Goal: Information Seeking & Learning: Learn about a topic

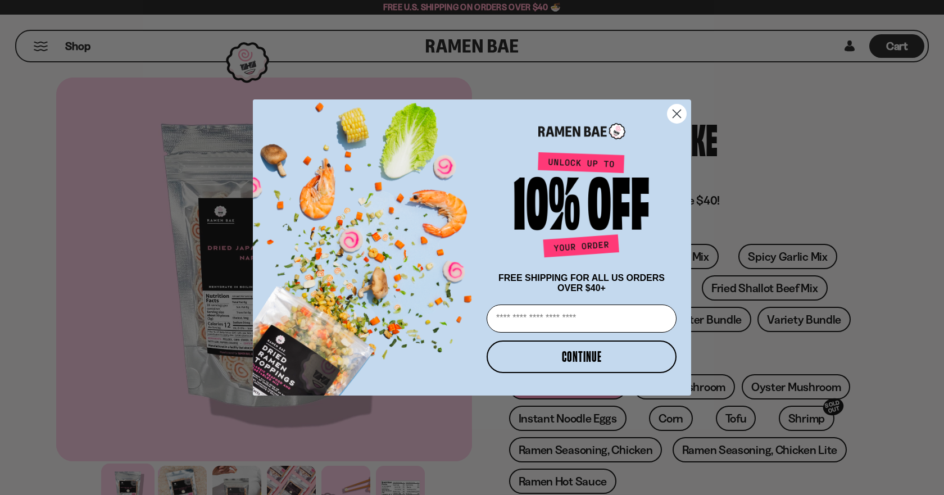
click at [677, 114] on circle "Close dialog" at bounding box center [677, 114] width 19 height 19
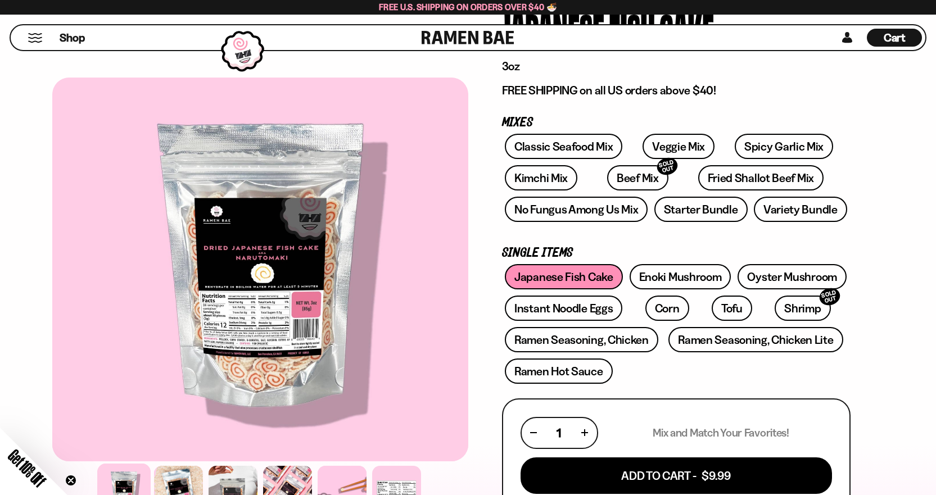
scroll to position [112, 0]
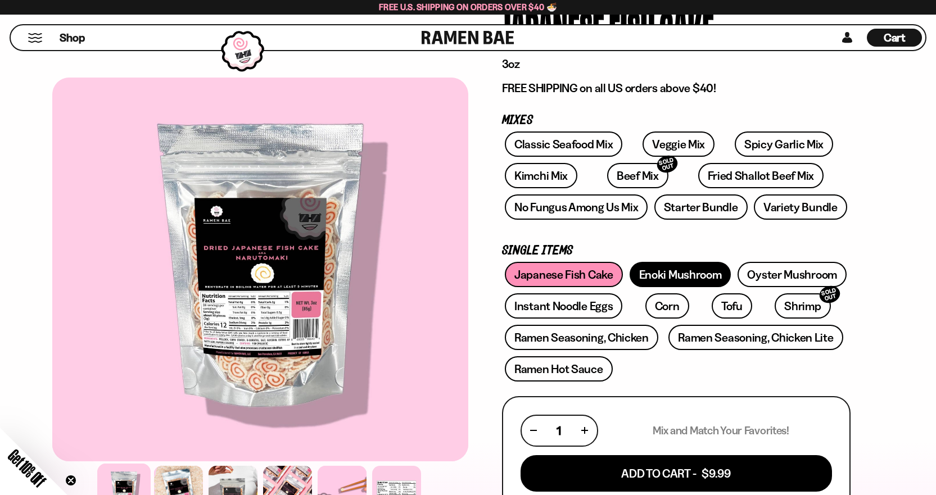
click at [659, 270] on link "Enoki Mushroom" at bounding box center [680, 274] width 102 height 25
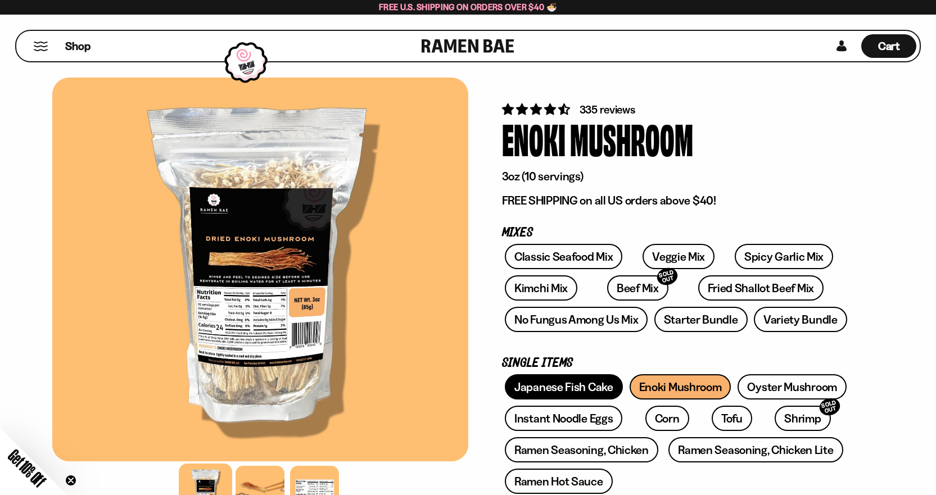
click at [582, 397] on link "Japanese Fish Cake" at bounding box center [564, 386] width 118 height 25
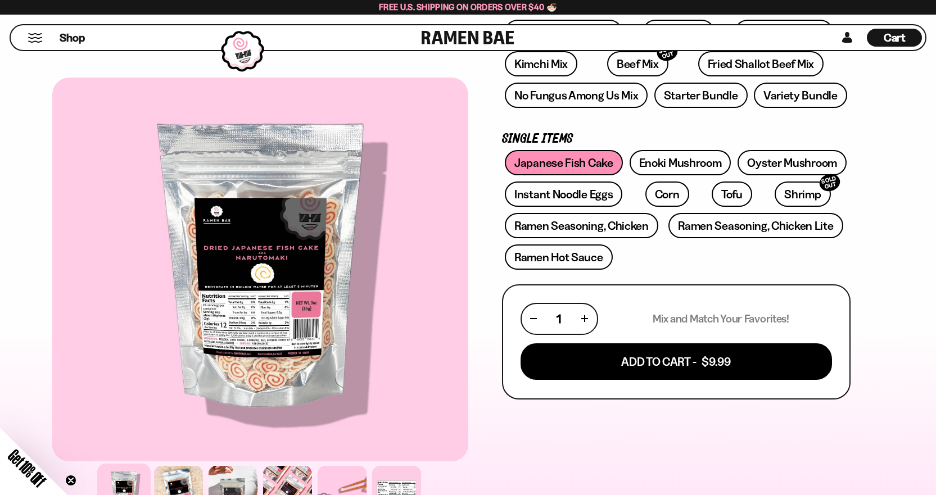
scroll to position [225, 0]
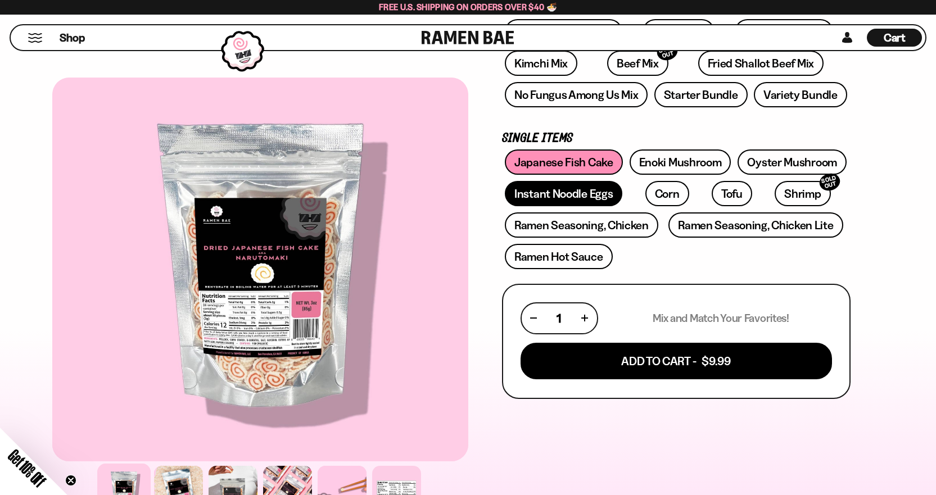
click at [602, 198] on link "Instant Noodle Eggs" at bounding box center [563, 193] width 117 height 25
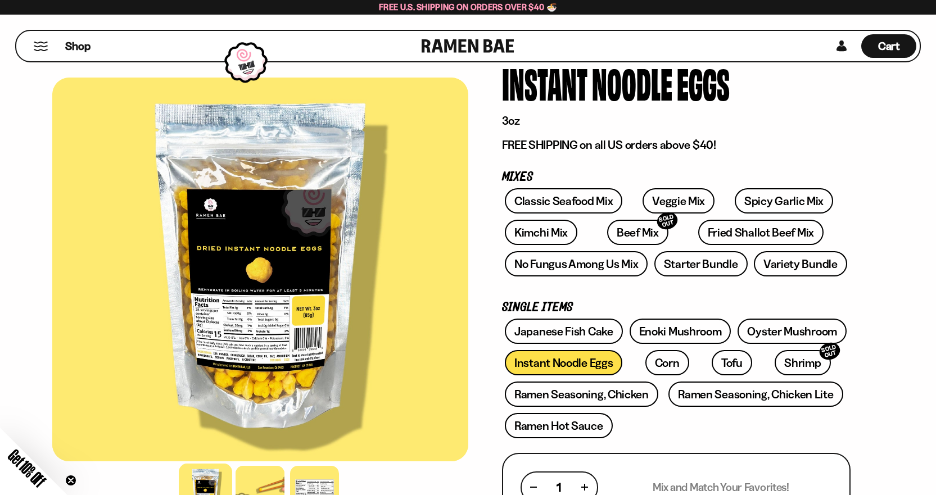
scroll to position [56, 0]
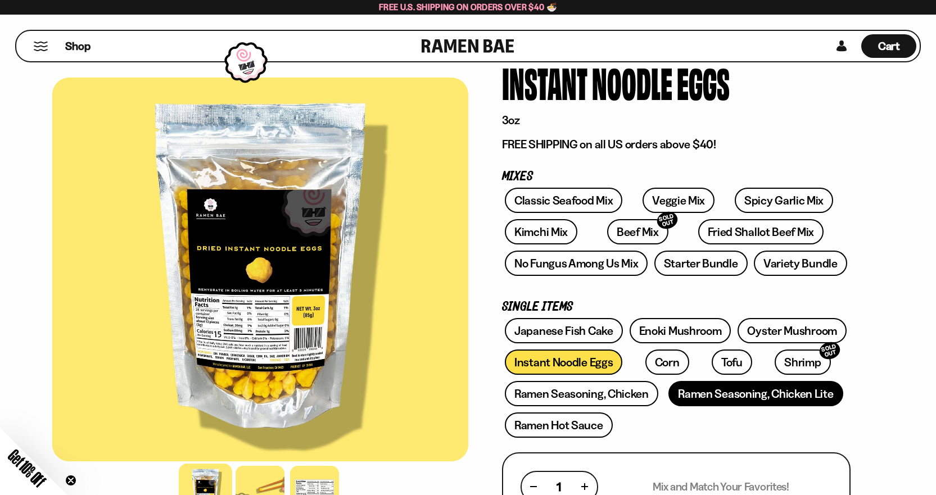
click at [749, 396] on link "Ramen Seasoning, Chicken Lite" at bounding box center [755, 393] width 174 height 25
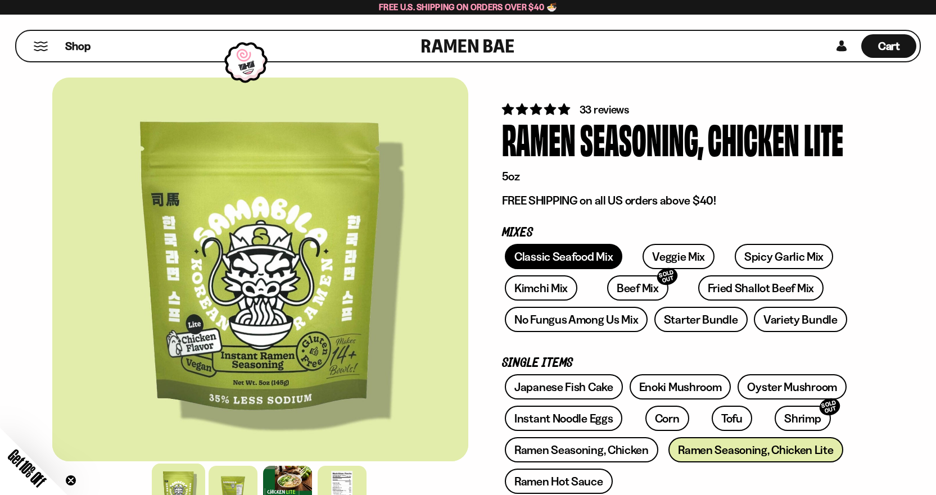
click at [560, 254] on link "Classic Seafood Mix" at bounding box center [563, 256] width 117 height 25
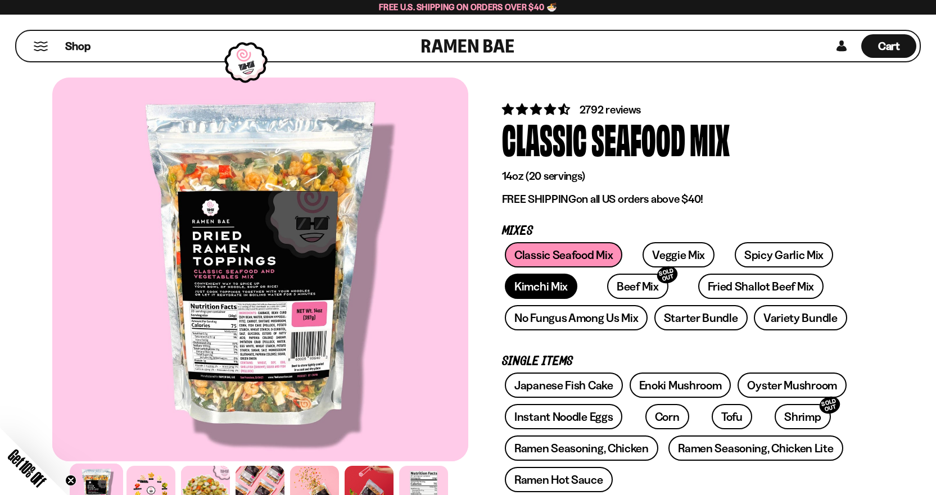
click at [551, 288] on link "Kimchi Mix" at bounding box center [541, 286] width 73 height 25
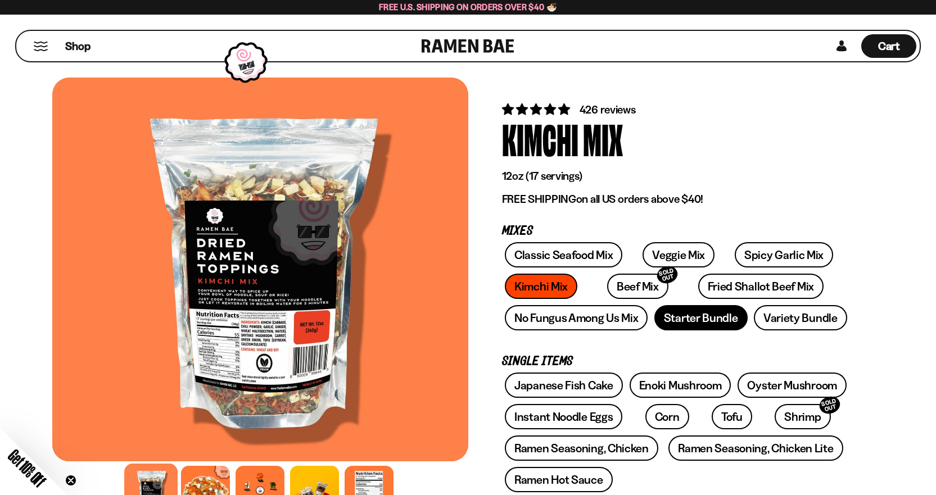
click at [698, 311] on link "Starter Bundle" at bounding box center [700, 317] width 93 height 25
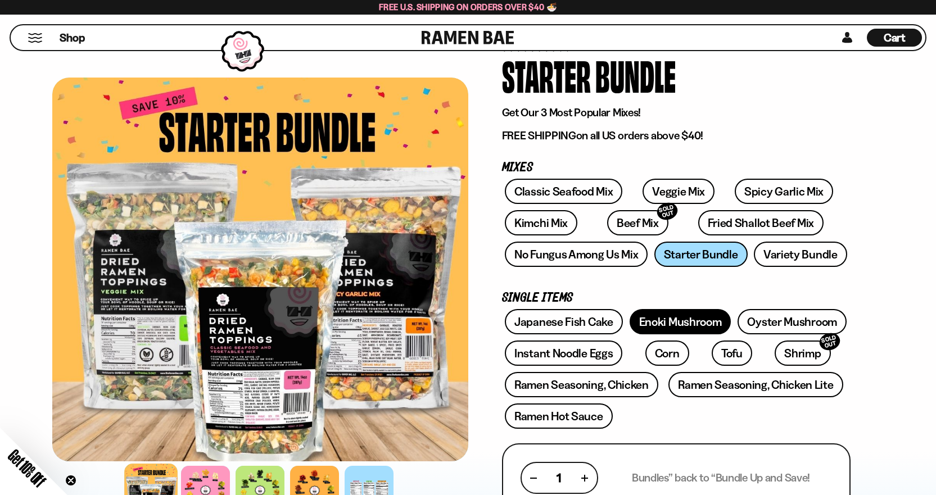
scroll to position [56, 0]
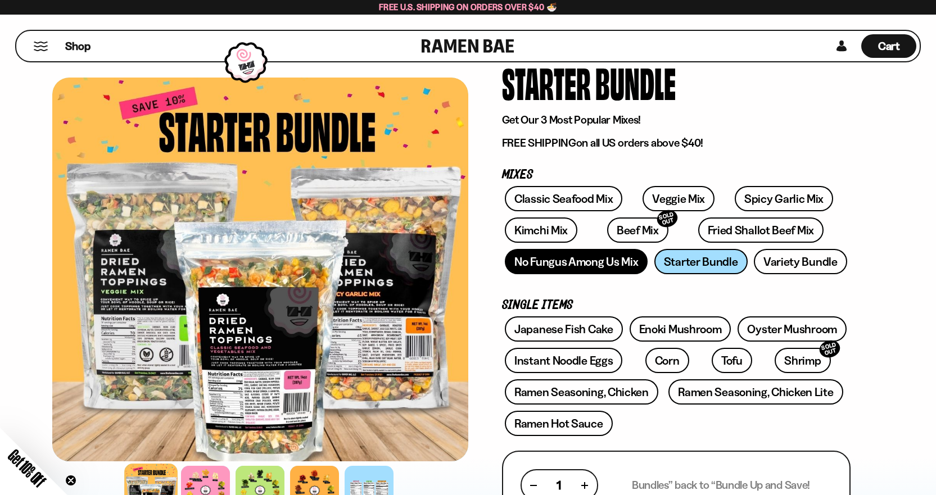
click at [592, 264] on link "No Fungus Among Us Mix" at bounding box center [576, 261] width 143 height 25
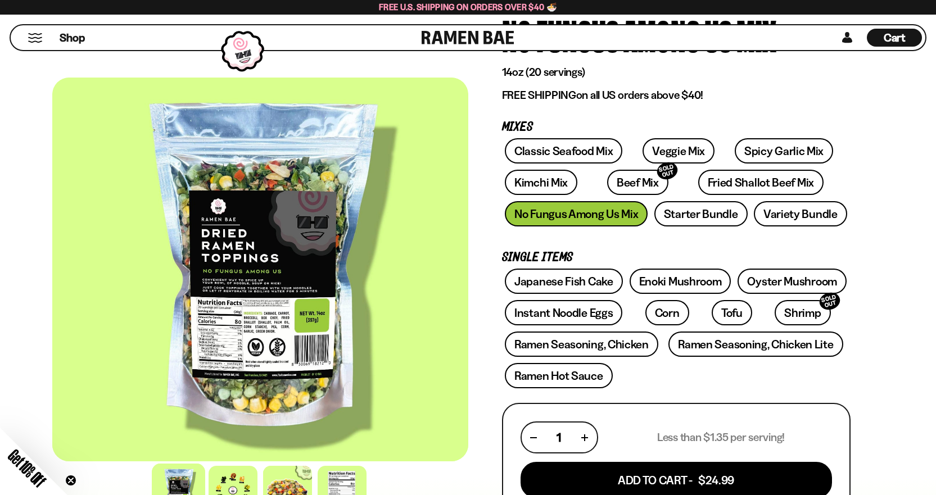
scroll to position [112, 0]
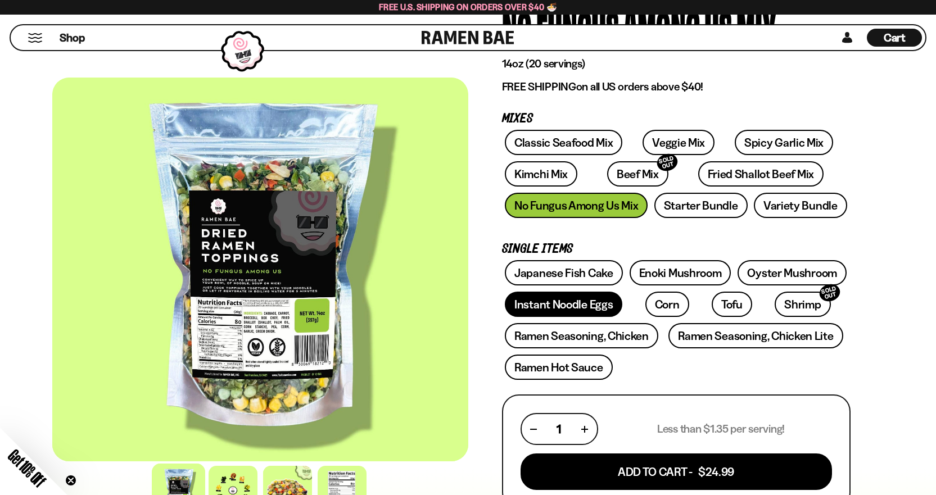
click at [585, 312] on link "Instant Noodle Eggs" at bounding box center [563, 304] width 117 height 25
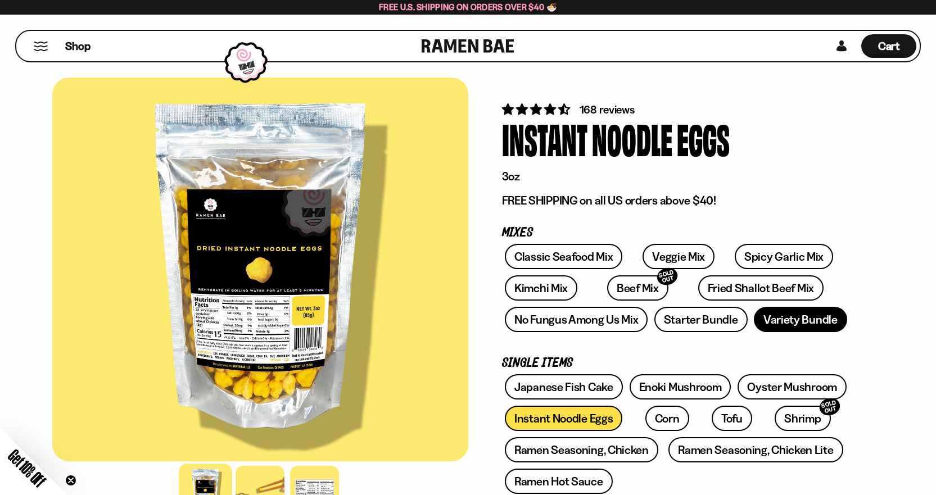
click at [794, 310] on link "Variety Bundle" at bounding box center [800, 319] width 93 height 25
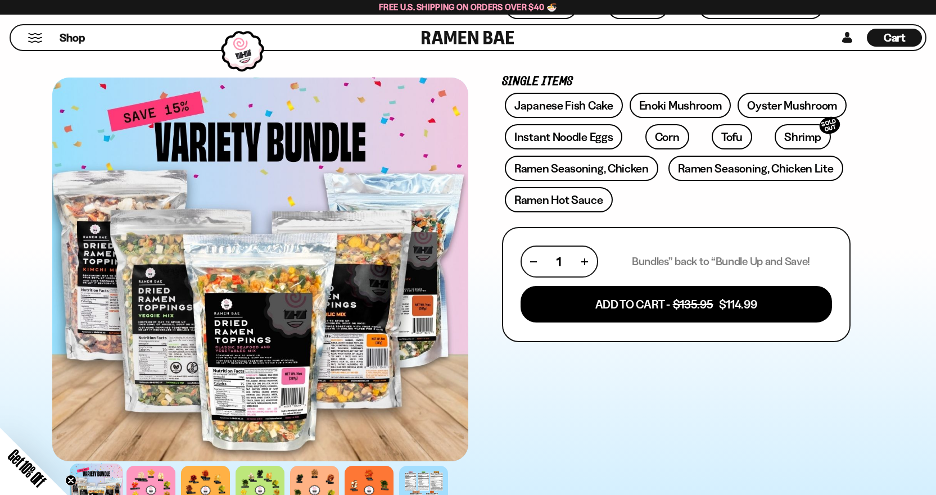
scroll to position [281, 0]
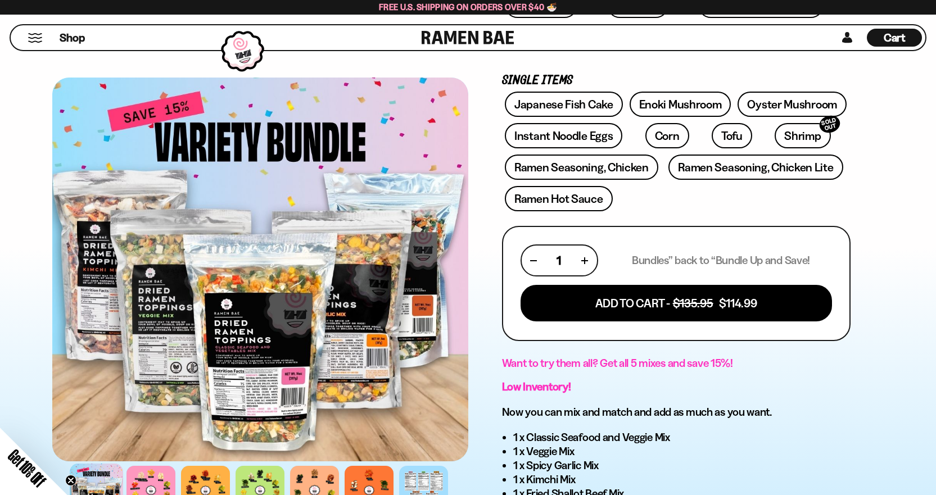
click at [105, 474] on div at bounding box center [96, 490] width 53 height 53
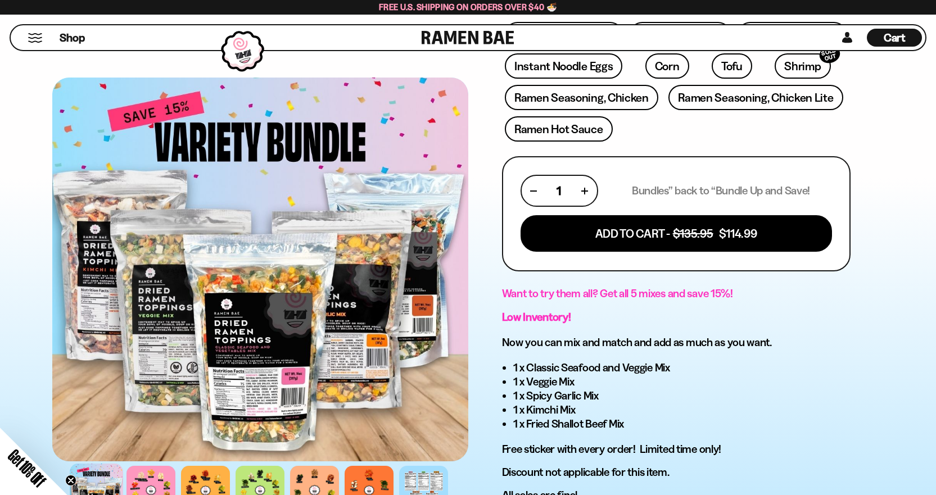
scroll to position [506, 0]
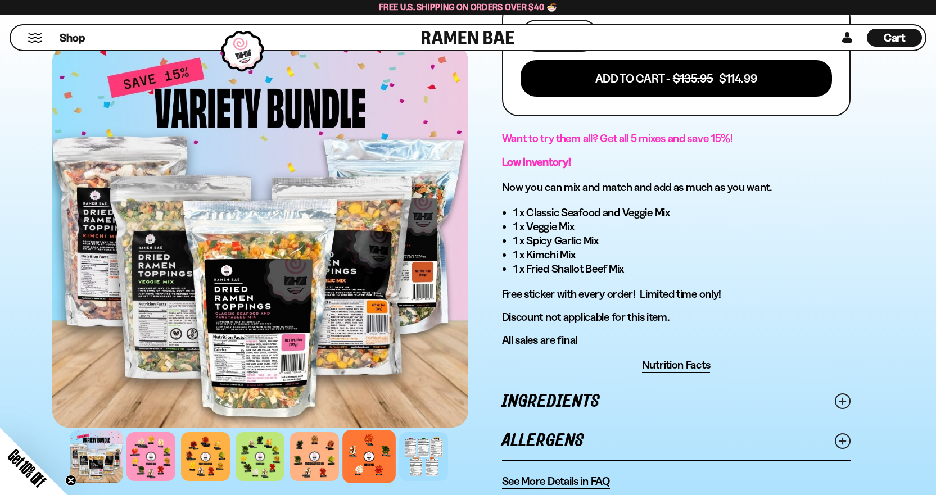
click at [370, 451] on div at bounding box center [368, 456] width 53 height 53
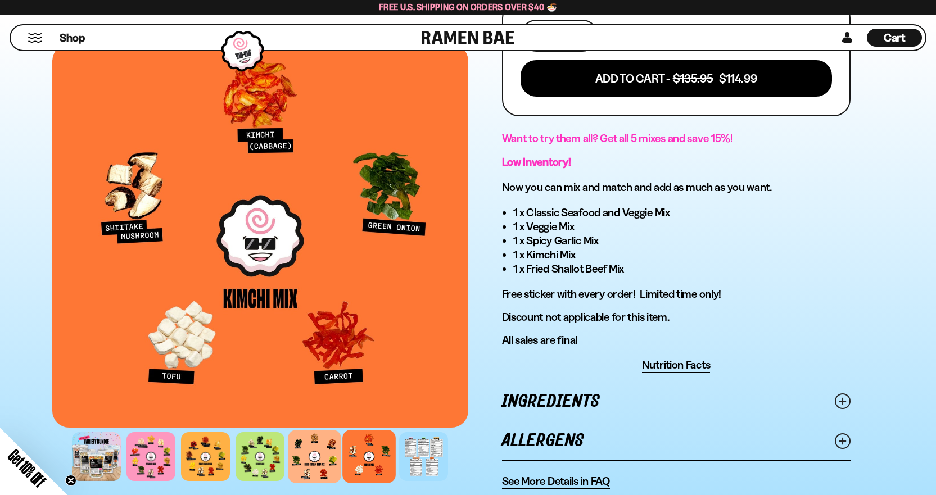
click at [306, 466] on div at bounding box center [314, 456] width 53 height 53
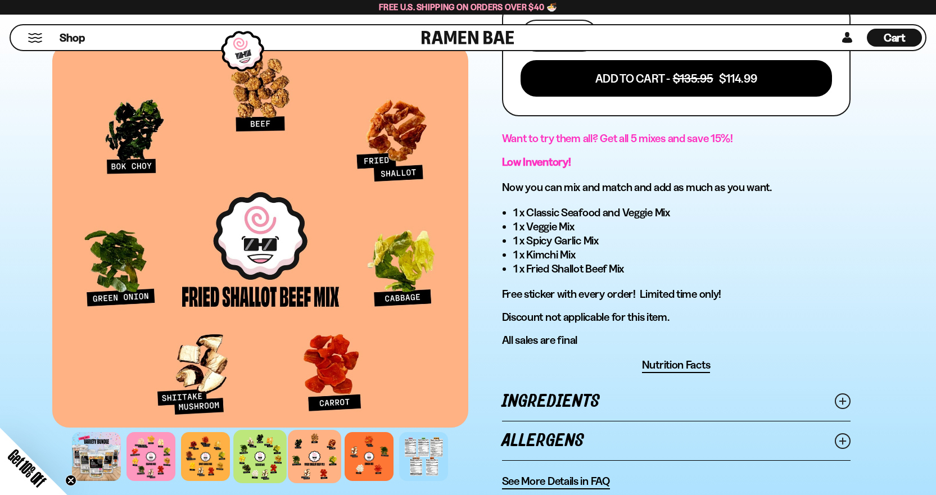
click at [253, 457] on div at bounding box center [259, 456] width 53 height 53
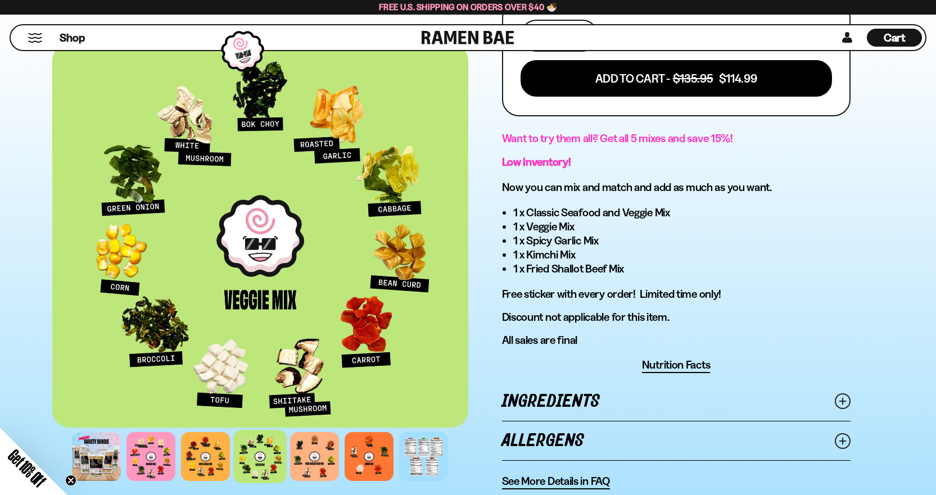
click at [252, 456] on div at bounding box center [259, 456] width 53 height 53
click at [201, 461] on div at bounding box center [205, 456] width 53 height 53
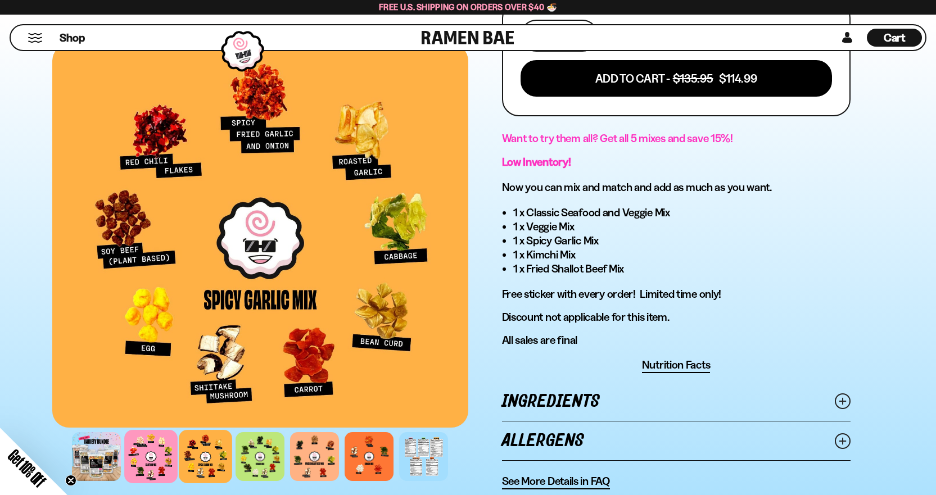
click at [161, 452] on div at bounding box center [150, 456] width 53 height 53
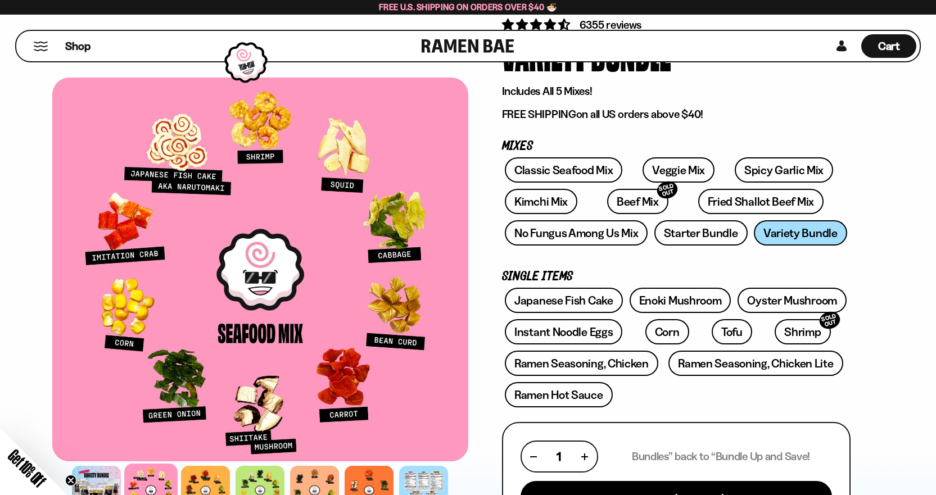
scroll to position [0, 0]
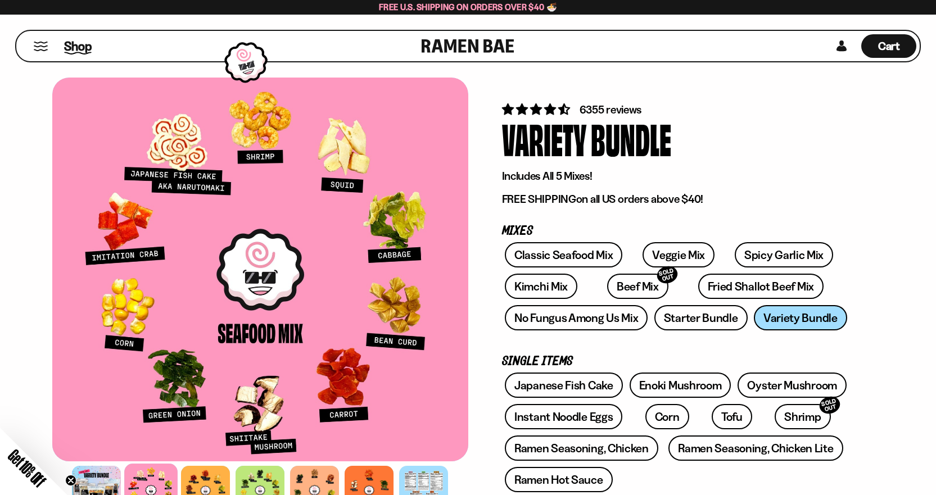
click at [68, 46] on span "Shop" at bounding box center [78, 46] width 28 height 17
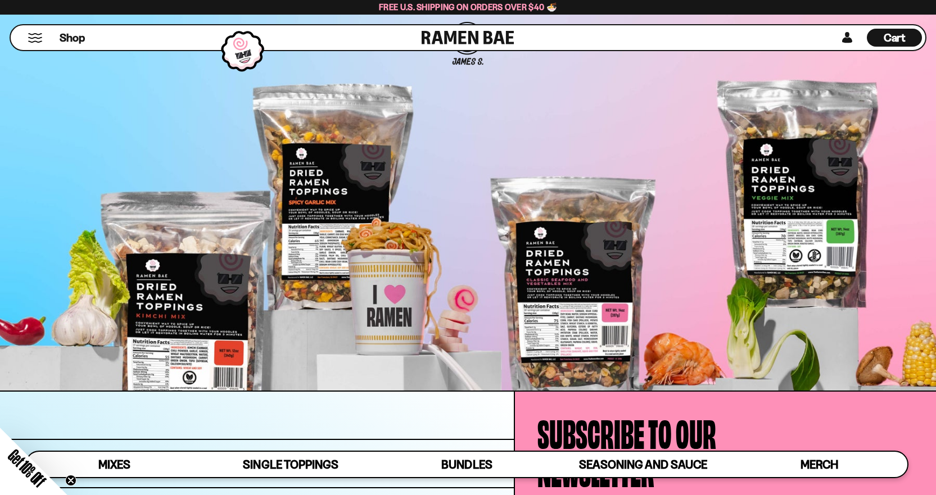
scroll to position [4001, 0]
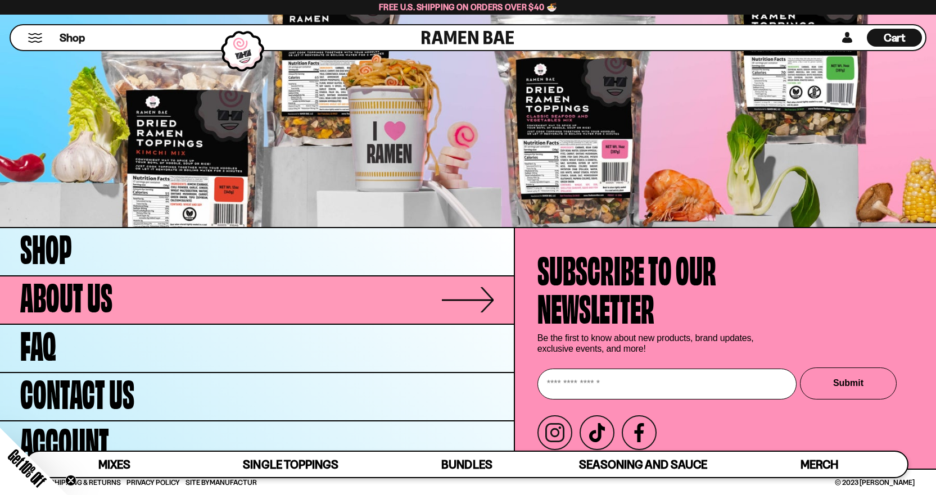
click at [134, 304] on link "About Us" at bounding box center [257, 300] width 514 height 47
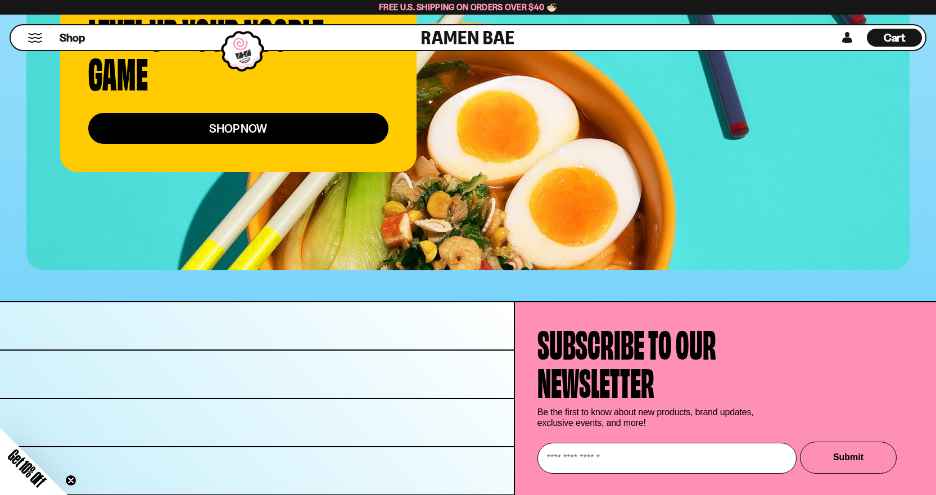
scroll to position [4456, 0]
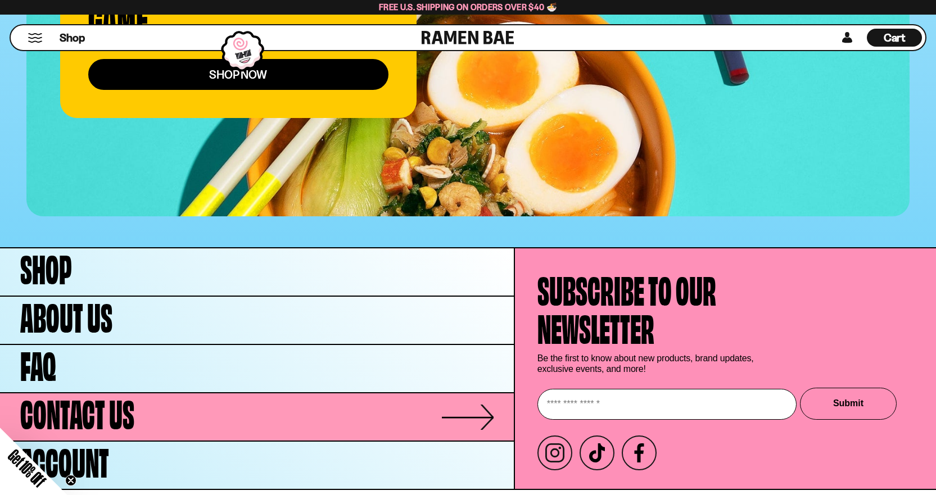
click at [164, 393] on link "Contact Us" at bounding box center [257, 416] width 514 height 47
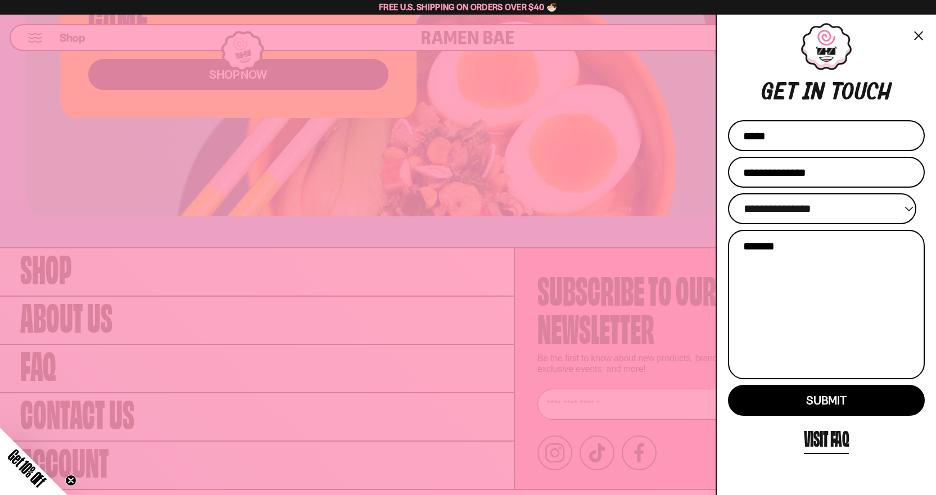
click at [402, 77] on div at bounding box center [468, 247] width 936 height 495
